Goal: Task Accomplishment & Management: Complete application form

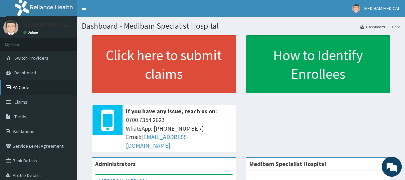
click at [19, 88] on link "PA Code" at bounding box center [38, 87] width 77 height 15
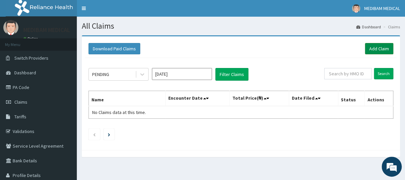
click at [376, 47] on link "Add Claim" at bounding box center [379, 48] width 28 height 11
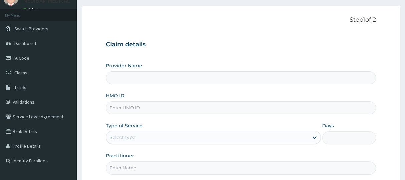
scroll to position [67, 0]
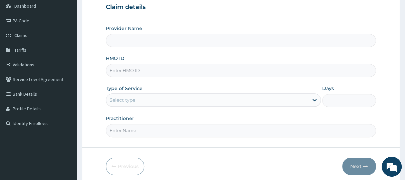
type input "Medibam Specialist Hospital"
click at [132, 70] on input "HMO ID" at bounding box center [241, 70] width 270 height 13
type input "FAO/10007/C"
click at [148, 101] on div "Select type" at bounding box center [207, 100] width 202 height 11
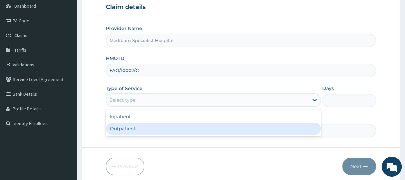
click at [122, 130] on div "Outpatient" at bounding box center [213, 129] width 215 height 12
type input "1"
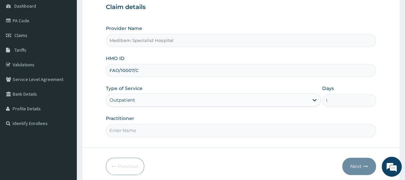
click at [138, 131] on input "Practitioner" at bounding box center [241, 130] width 270 height 13
type input "DR [PERSON_NAME]"
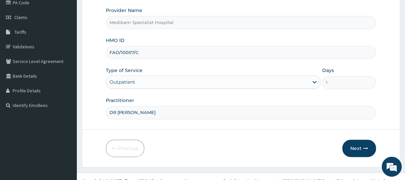
scroll to position [93, 0]
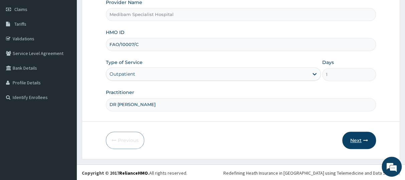
click at [362, 145] on button "Next" at bounding box center [359, 140] width 34 height 17
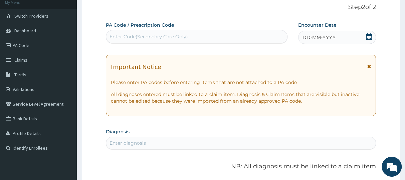
scroll to position [0, 0]
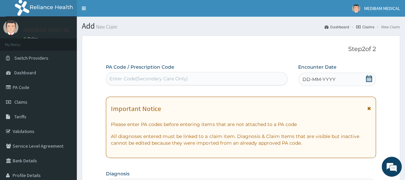
click at [358, 76] on div "DD-MM-YYYY" at bounding box center [337, 79] width 78 height 13
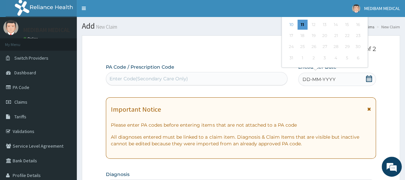
click at [366, 78] on icon at bounding box center [369, 78] width 7 height 7
click at [362, 18] on div "9" at bounding box center [358, 14] width 10 height 10
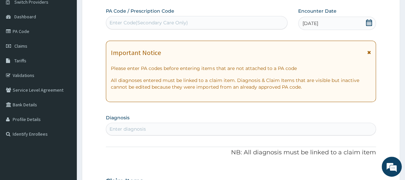
scroll to position [67, 0]
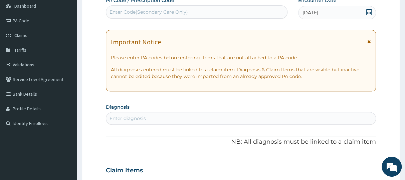
click at [126, 116] on div "Enter diagnosis" at bounding box center [128, 118] width 36 height 7
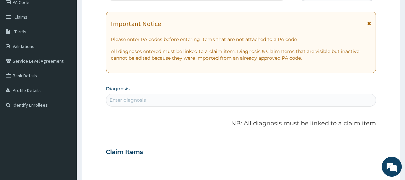
scroll to position [100, 0]
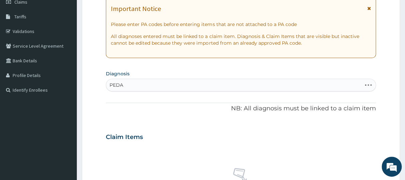
type input "PEDAL"
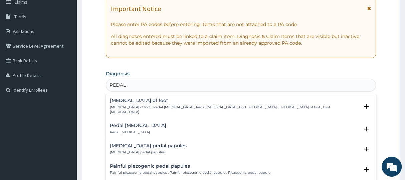
scroll to position [18, 0]
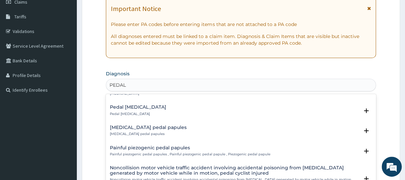
click at [122, 106] on div "Pedal osteitis Pedal osteitis" at bounding box center [138, 111] width 56 height 12
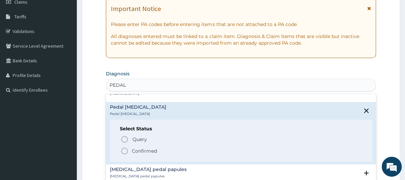
click at [125, 147] on icon "status option filled" at bounding box center [125, 151] width 8 height 8
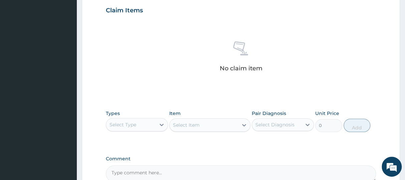
scroll to position [267, 0]
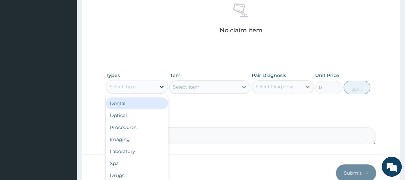
click at [161, 86] on icon at bounding box center [162, 87] width 4 height 2
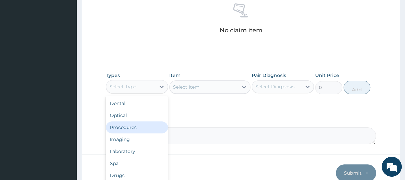
click at [134, 125] on div "Procedures" at bounding box center [137, 128] width 62 height 12
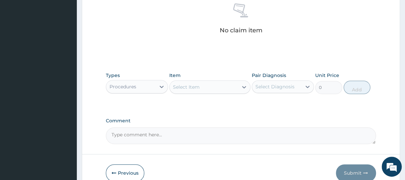
click at [241, 88] on icon at bounding box center [244, 87] width 7 height 7
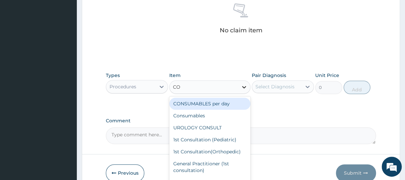
type input "CON"
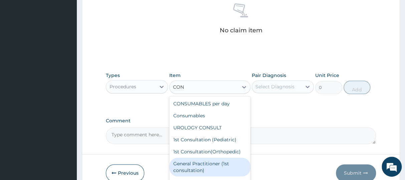
click at [219, 163] on div "General Practitioner (1st consultation)" at bounding box center [209, 167] width 81 height 19
type input "1500"
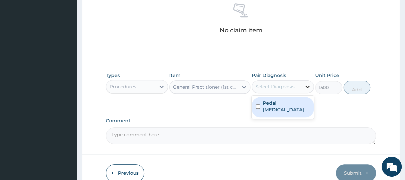
click at [311, 91] on div at bounding box center [308, 87] width 12 height 12
drag, startPoint x: 301, startPoint y: 102, endPoint x: 304, endPoint y: 102, distance: 3.4
click at [303, 102] on div "Pedal osteitis" at bounding box center [283, 107] width 62 height 20
checkbox input "true"
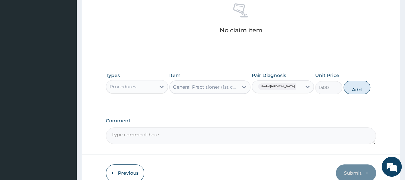
click at [358, 88] on button "Add" at bounding box center [357, 87] width 27 height 13
type input "0"
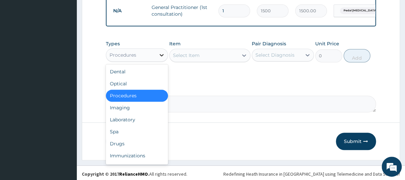
click at [162, 58] on icon at bounding box center [161, 55] width 7 height 7
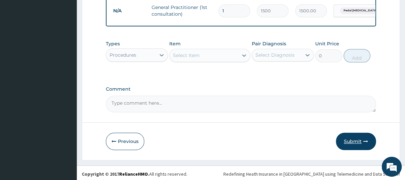
click at [349, 149] on button "Submit" at bounding box center [356, 141] width 40 height 17
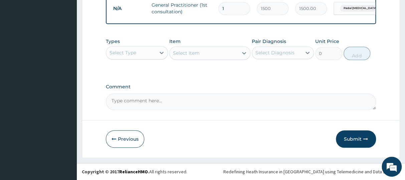
scroll to position [274, 0]
click at [354, 139] on button "Submit" at bounding box center [356, 139] width 40 height 17
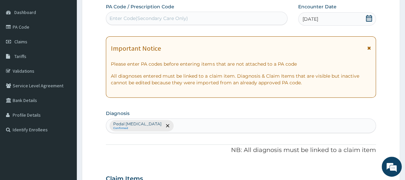
scroll to position [40, 0]
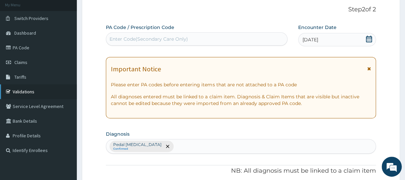
click at [23, 90] on link "Validations" at bounding box center [38, 91] width 77 height 15
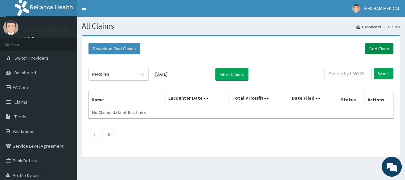
click at [371, 50] on link "Add Claim" at bounding box center [379, 48] width 28 height 11
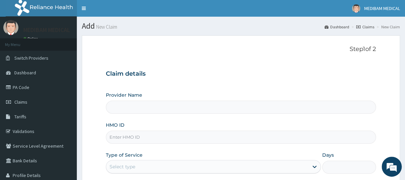
type input "Medibam Specialist Hospital"
click at [119, 137] on input "HMO ID" at bounding box center [241, 137] width 270 height 13
type input "NIG/10007/C"
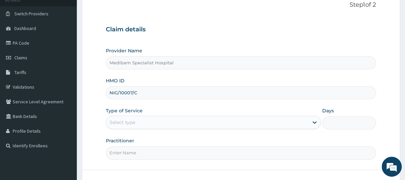
scroll to position [67, 0]
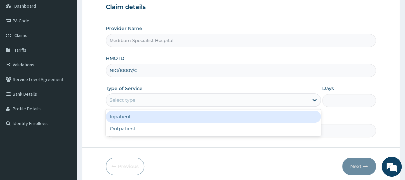
drag, startPoint x: 130, startPoint y: 94, endPoint x: 139, endPoint y: 101, distance: 11.4
click at [131, 95] on div "Select type" at bounding box center [213, 100] width 215 height 13
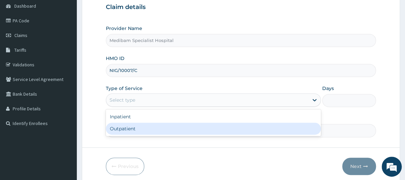
click at [144, 125] on div "Outpatient" at bounding box center [213, 129] width 215 height 12
type input "1"
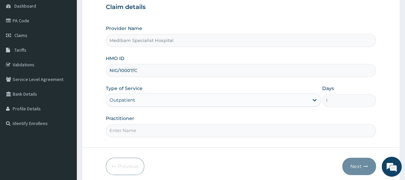
click at [133, 131] on input "Practitioner" at bounding box center [241, 130] width 270 height 13
type input "DR OMOJUWA"
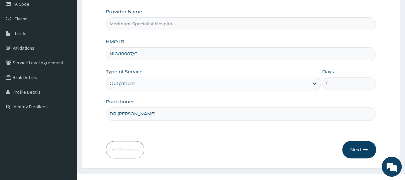
scroll to position [93, 0]
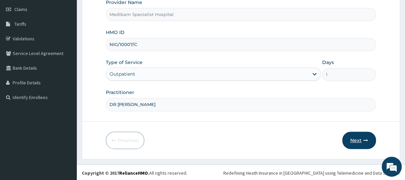
click at [353, 139] on button "Next" at bounding box center [359, 140] width 34 height 17
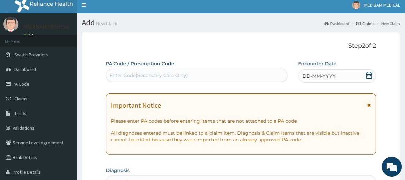
scroll to position [0, 0]
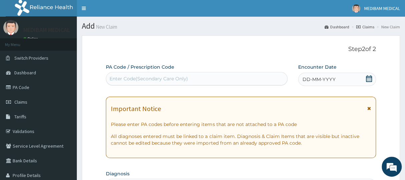
click at [320, 79] on span "DD-MM-YYYY" at bounding box center [319, 79] width 33 height 7
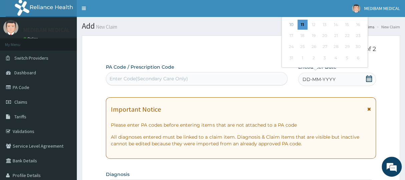
click at [364, 17] on div "August 2025 Su Mo Tu We Th Fr Sa 27 28 29 30 31 1 2 3 4 5 6 7 8 9 10 11 12 13 1…" at bounding box center [325, 19] width 80 height 91
click at [357, 18] on div "9" at bounding box center [358, 14] width 10 height 10
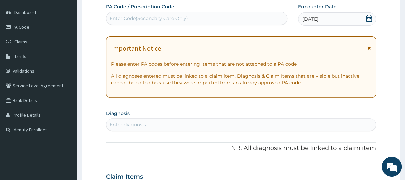
scroll to position [67, 0]
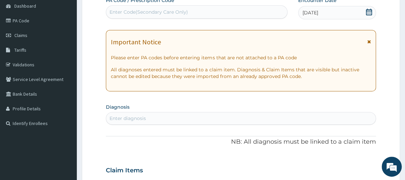
click at [138, 118] on div "Enter diagnosis" at bounding box center [128, 118] width 36 height 7
type input "PEDAL"
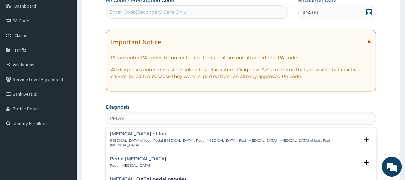
scroll to position [18, 0]
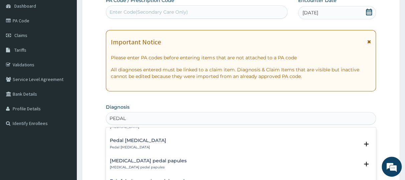
click at [118, 138] on h4 "Pedal osteitis" at bounding box center [138, 140] width 56 height 5
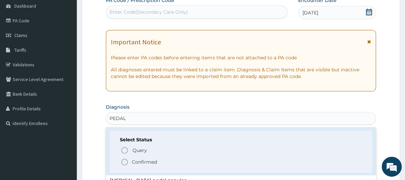
scroll to position [61, 0]
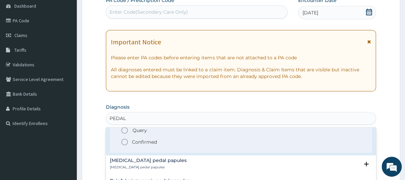
click at [124, 138] on icon "status option filled" at bounding box center [125, 142] width 8 height 8
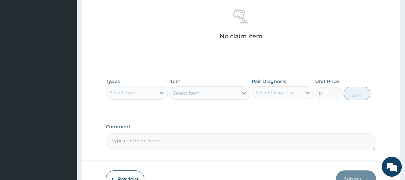
scroll to position [300, 0]
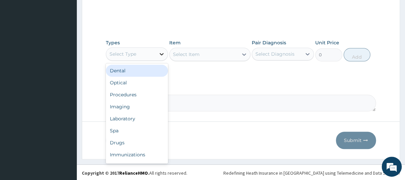
click at [160, 52] on icon at bounding box center [161, 54] width 7 height 7
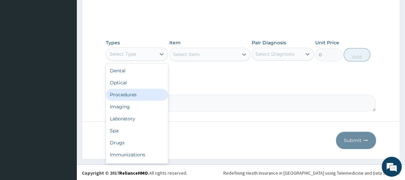
drag, startPoint x: 130, startPoint y: 94, endPoint x: 178, endPoint y: 77, distance: 51.8
click at [132, 94] on div "Procedures" at bounding box center [137, 95] width 62 height 12
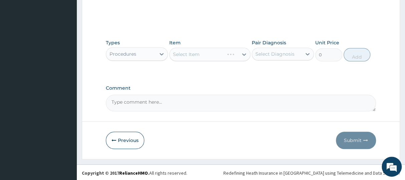
click at [243, 53] on div "Select Item" at bounding box center [209, 54] width 81 height 13
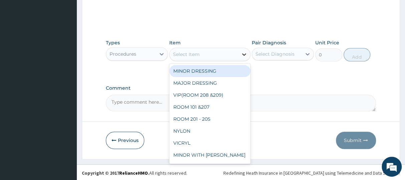
click at [244, 51] on icon at bounding box center [244, 54] width 7 height 7
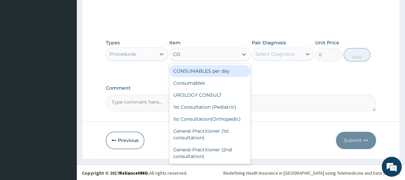
type input "CON"
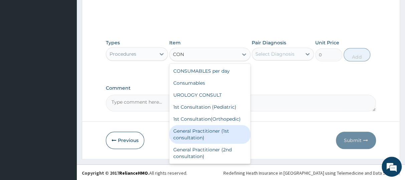
click at [219, 130] on div "General Practitioner (1st consultation)" at bounding box center [209, 134] width 81 height 19
type input "1500"
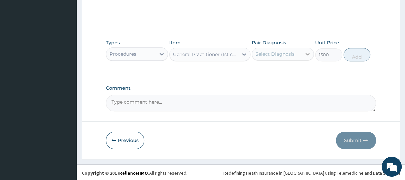
click at [306, 54] on icon at bounding box center [307, 54] width 7 height 7
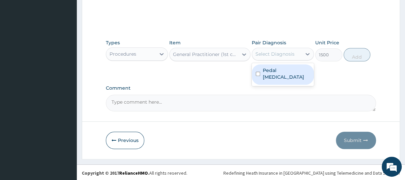
click at [303, 72] on div "Pedal osteitis" at bounding box center [283, 74] width 62 height 20
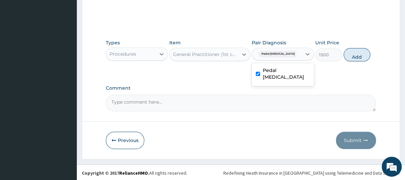
checkbox input "true"
click at [357, 53] on button "Add" at bounding box center [357, 54] width 27 height 13
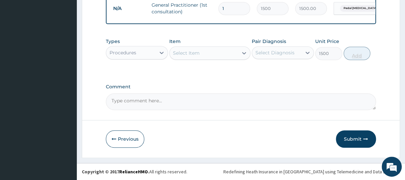
type input "0"
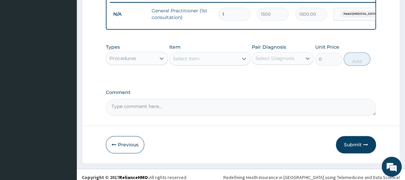
scroll to position [274, 0]
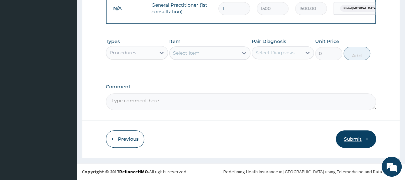
click at [353, 141] on button "Submit" at bounding box center [356, 139] width 40 height 17
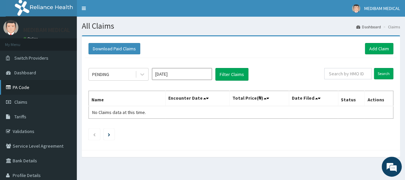
click at [22, 89] on link "PA Code" at bounding box center [38, 87] width 77 height 15
